Goal: Transaction & Acquisition: Purchase product/service

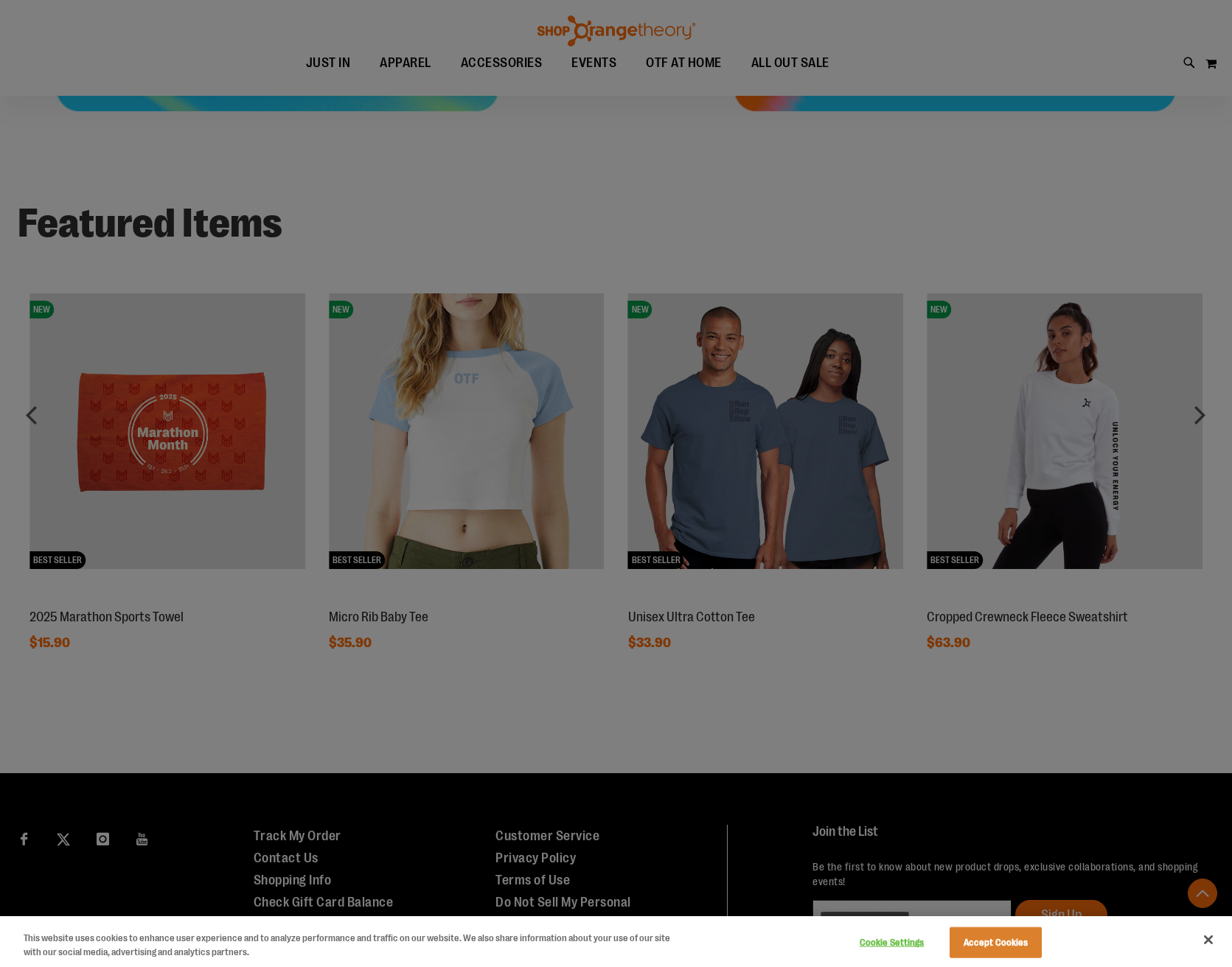
scroll to position [877, 0]
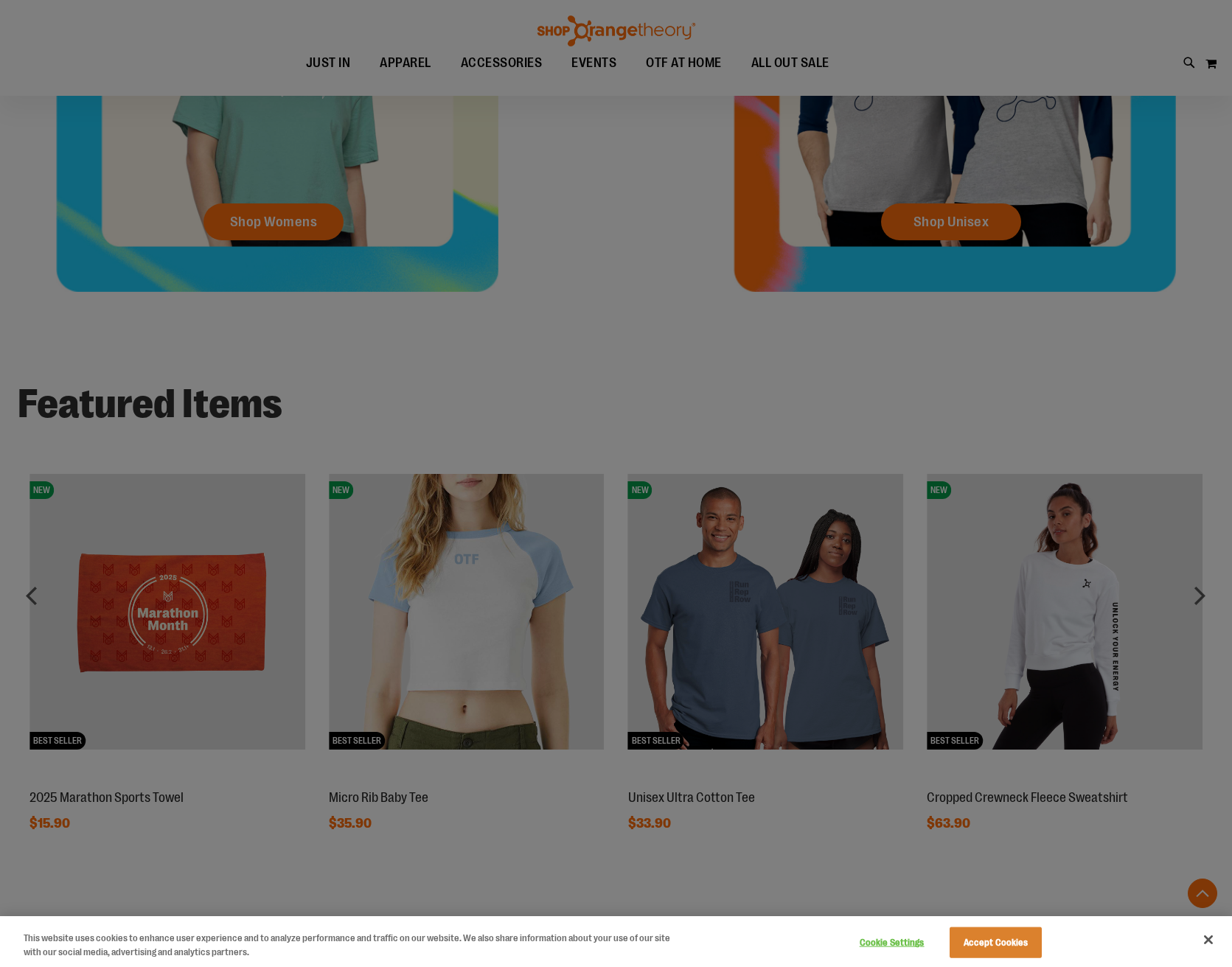
click at [686, 317] on div at bounding box center [616, 483] width 1232 height 967
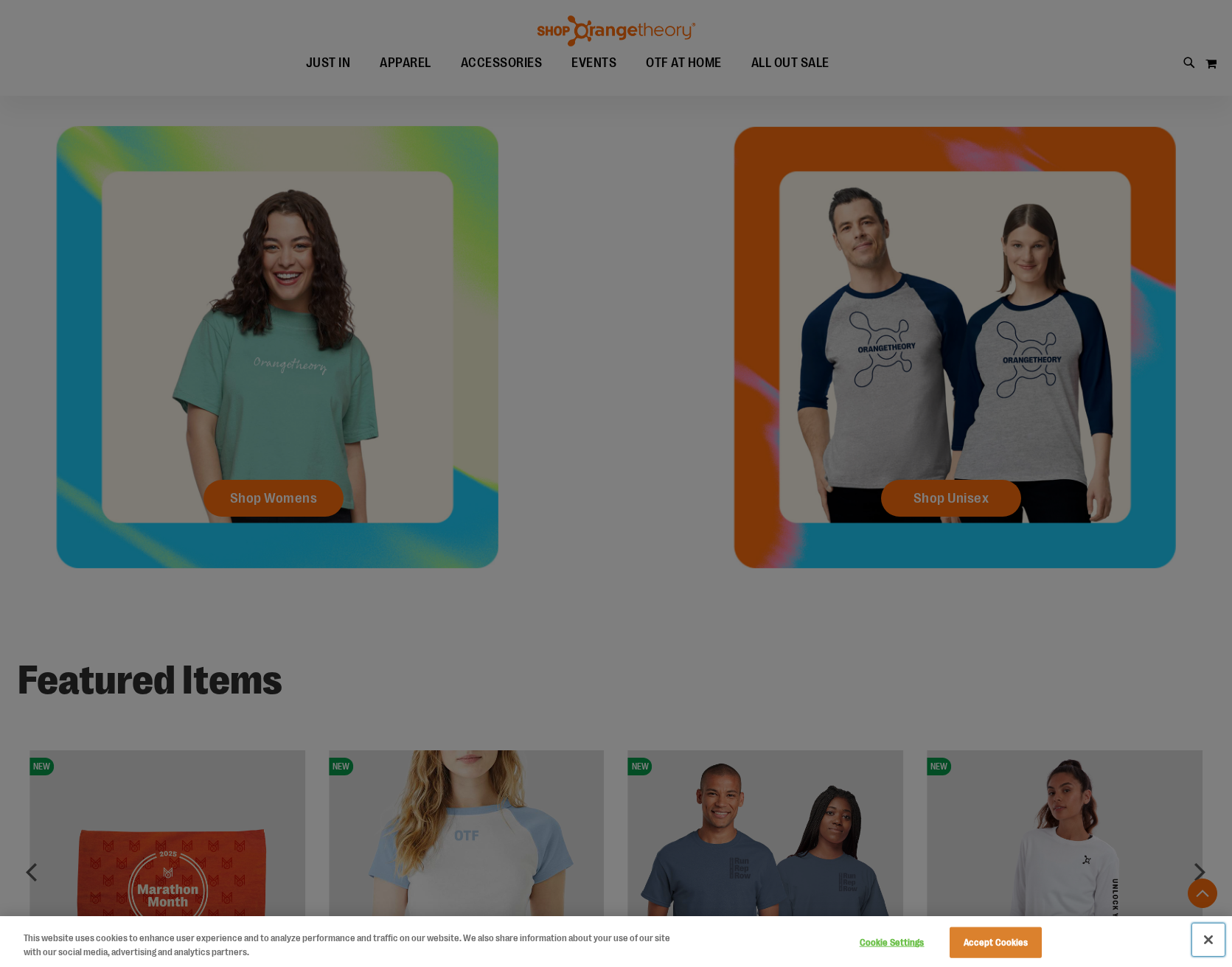
click at [1207, 942] on button "Close" at bounding box center [1208, 939] width 32 height 32
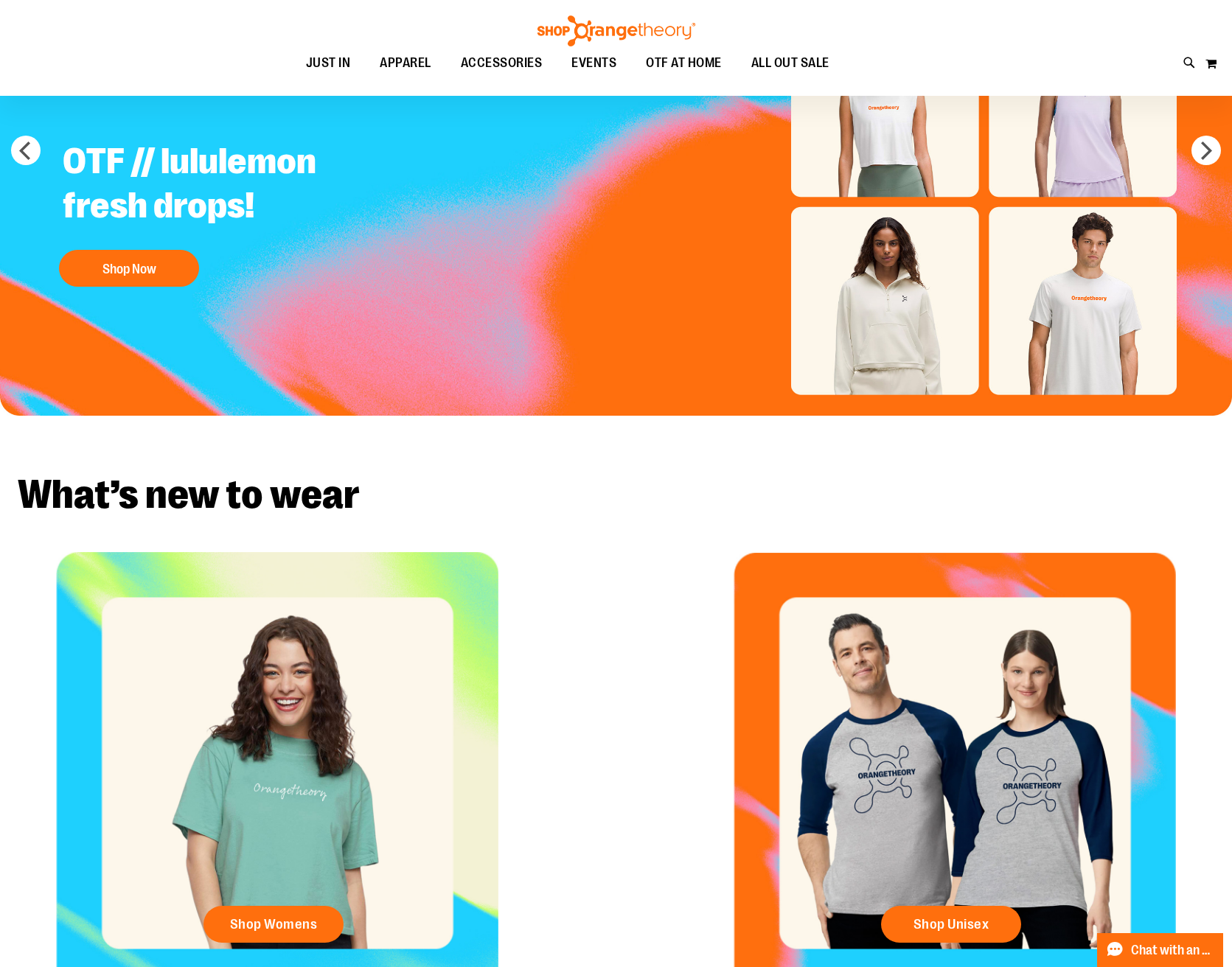
scroll to position [122, 0]
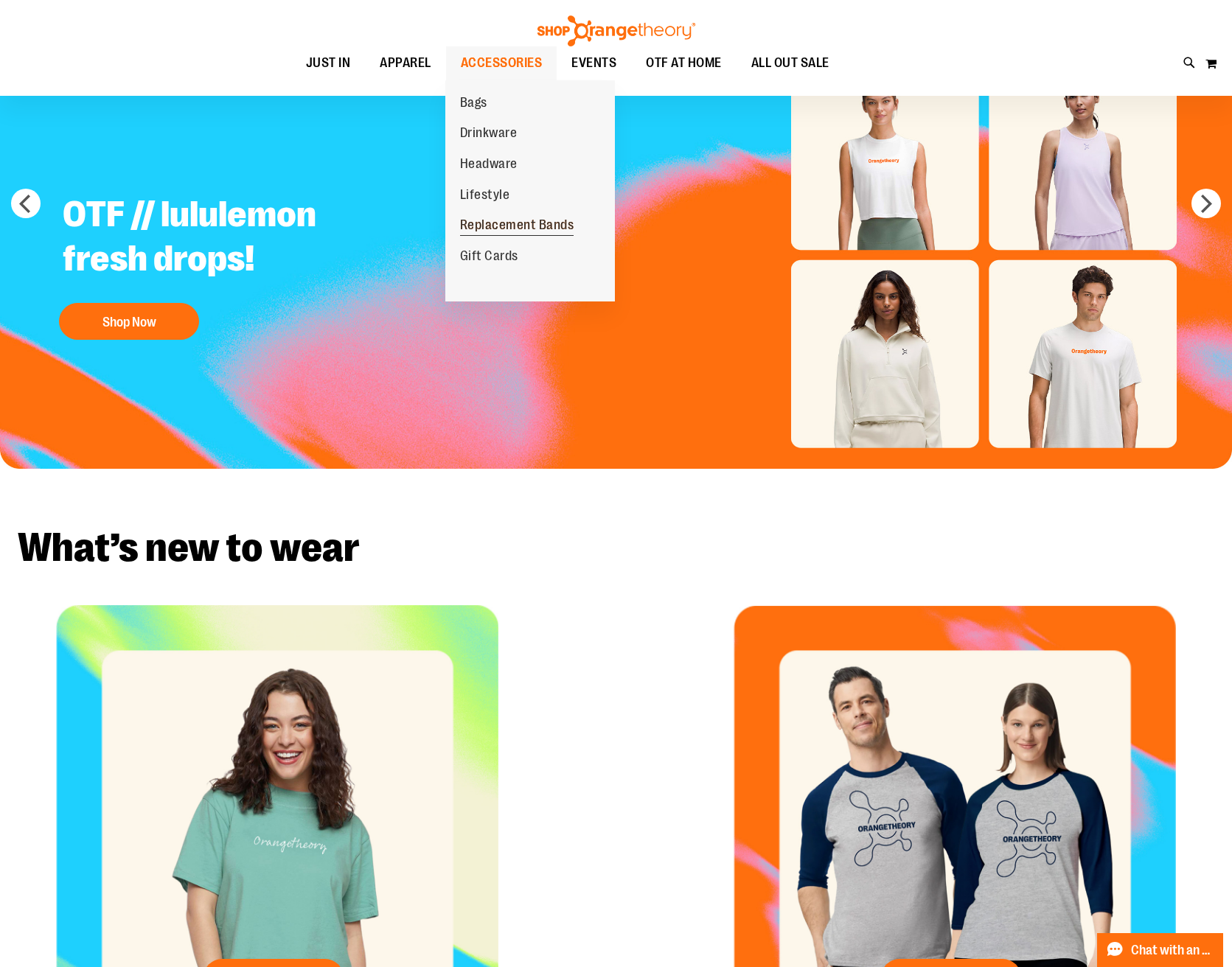
click at [507, 219] on span "Replacement Bands" at bounding box center [517, 227] width 115 height 18
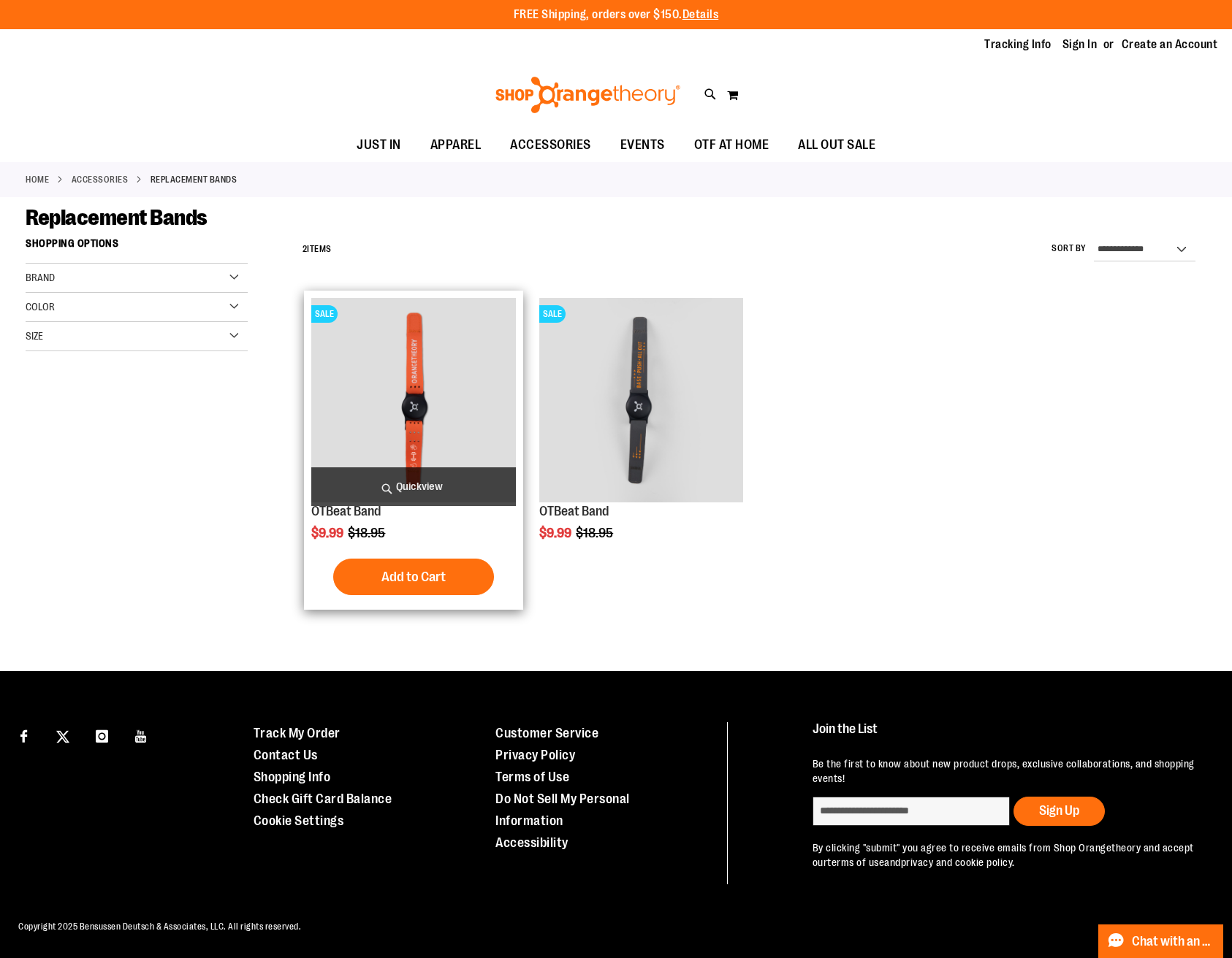
click at [416, 382] on img "product" at bounding box center [413, 400] width 204 height 204
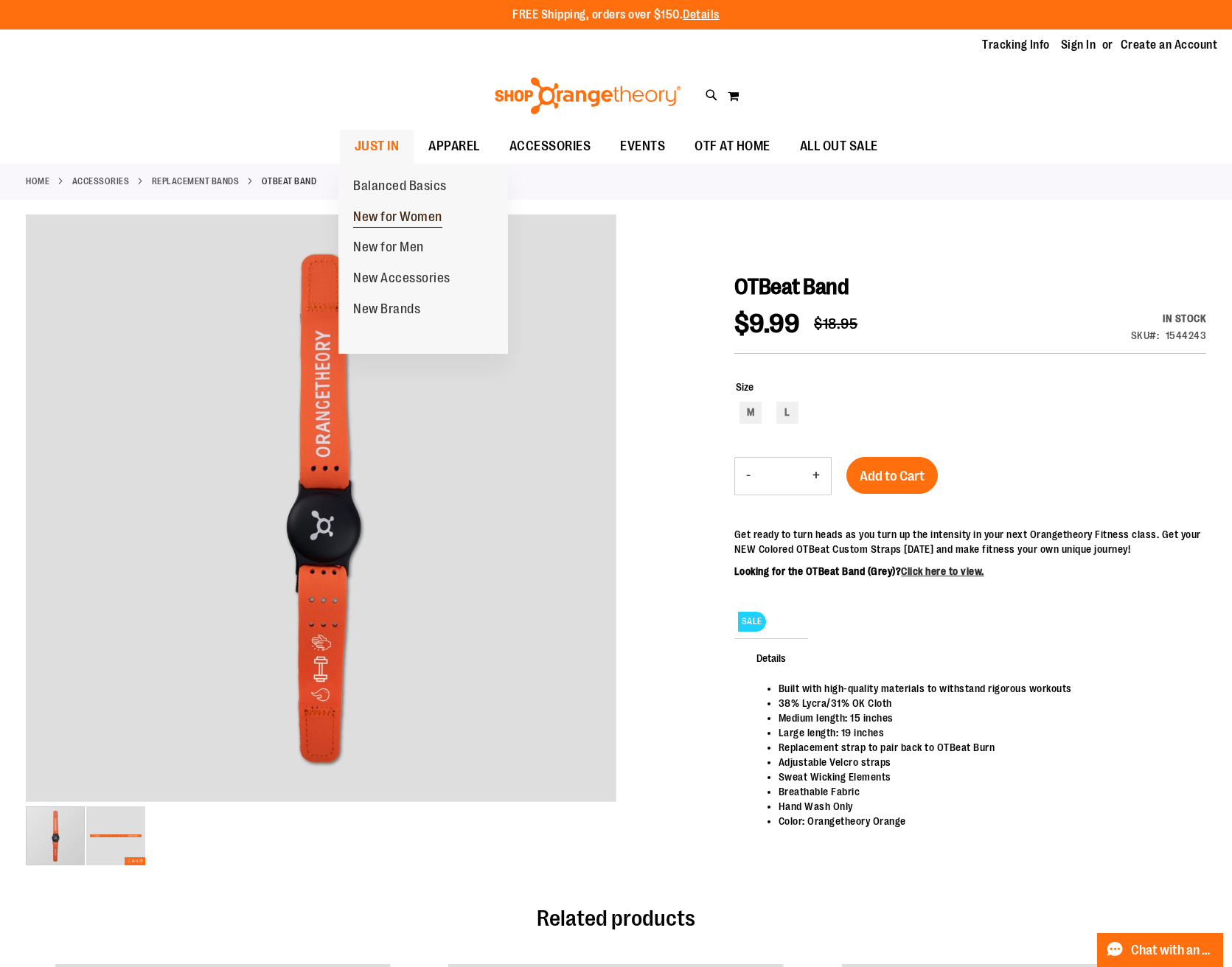
click at [360, 212] on span "New for Women" at bounding box center [397, 219] width 90 height 18
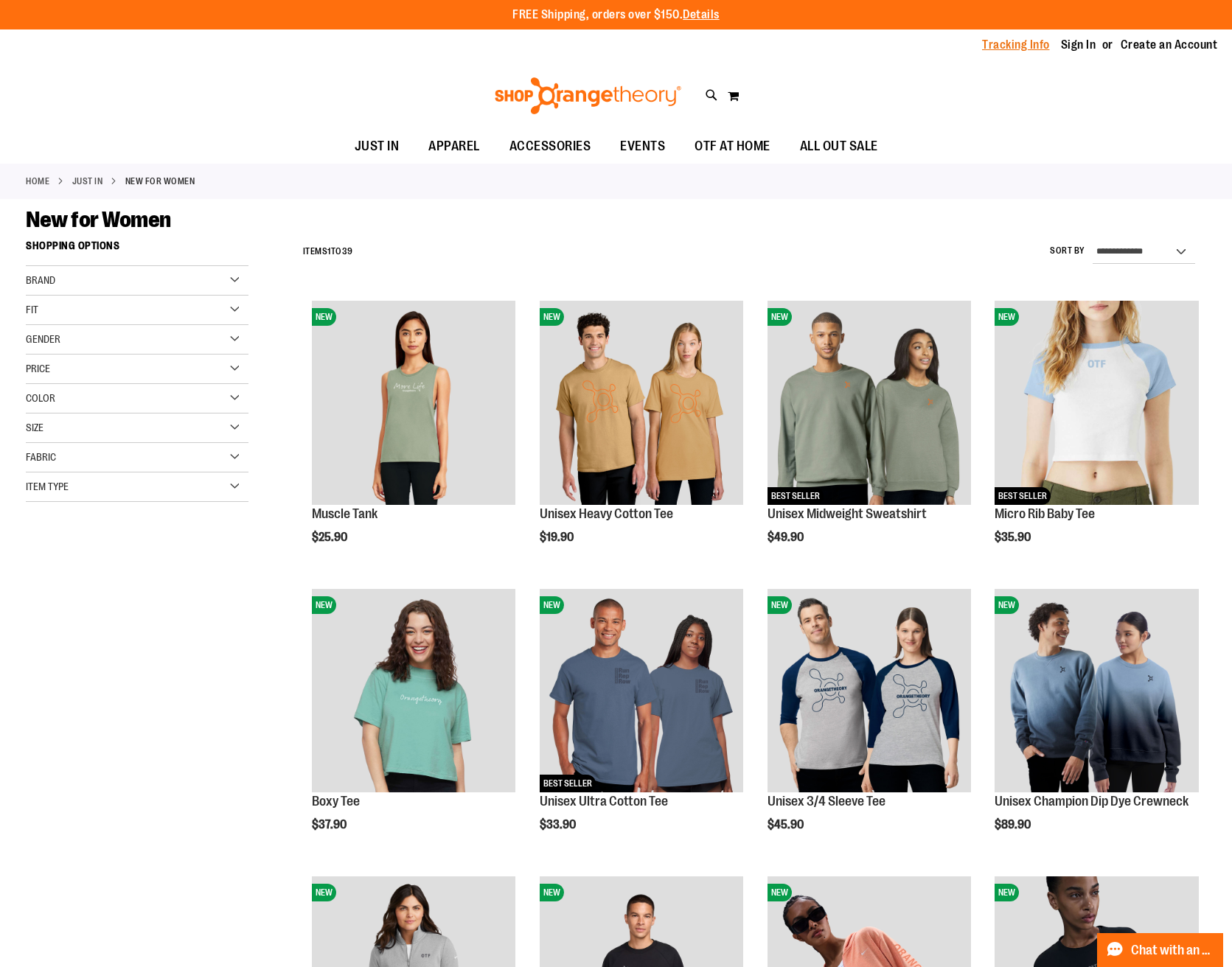
click at [1017, 44] on link "Tracking Info" at bounding box center [1015, 45] width 67 height 17
click at [42, 175] on link "Home" at bounding box center [38, 181] width 24 height 13
